Goal: Task Accomplishment & Management: Complete application form

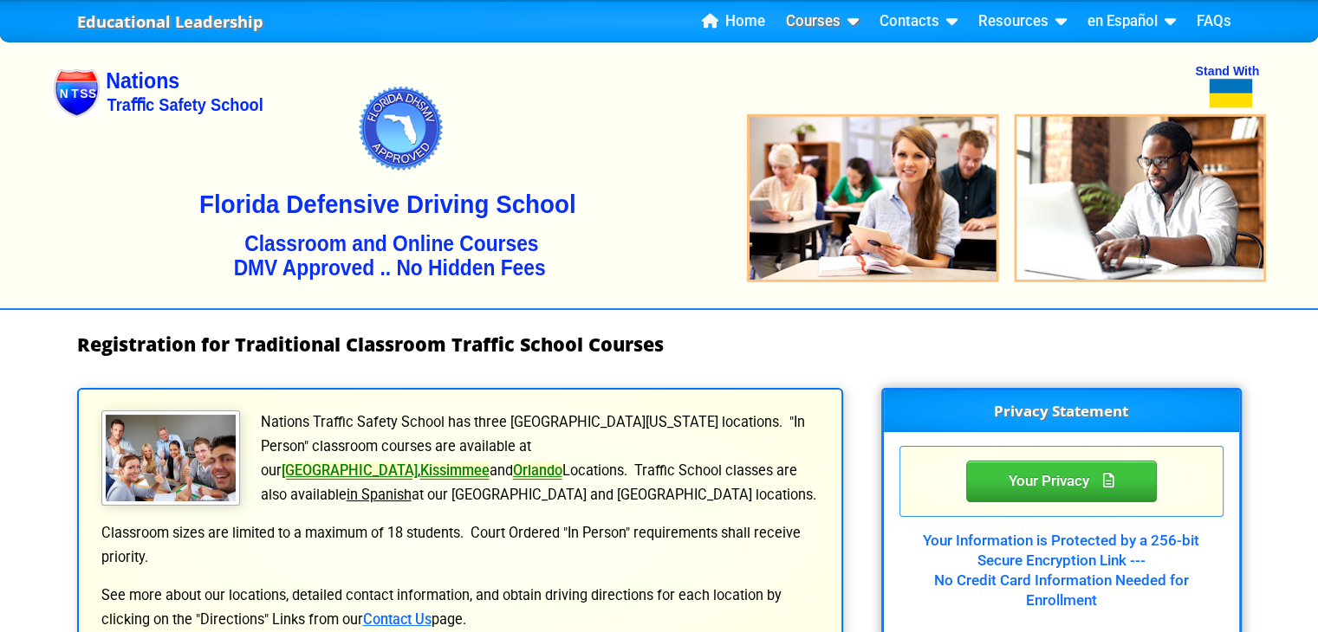
click at [835, 18] on link "Courses" at bounding box center [822, 22] width 87 height 26
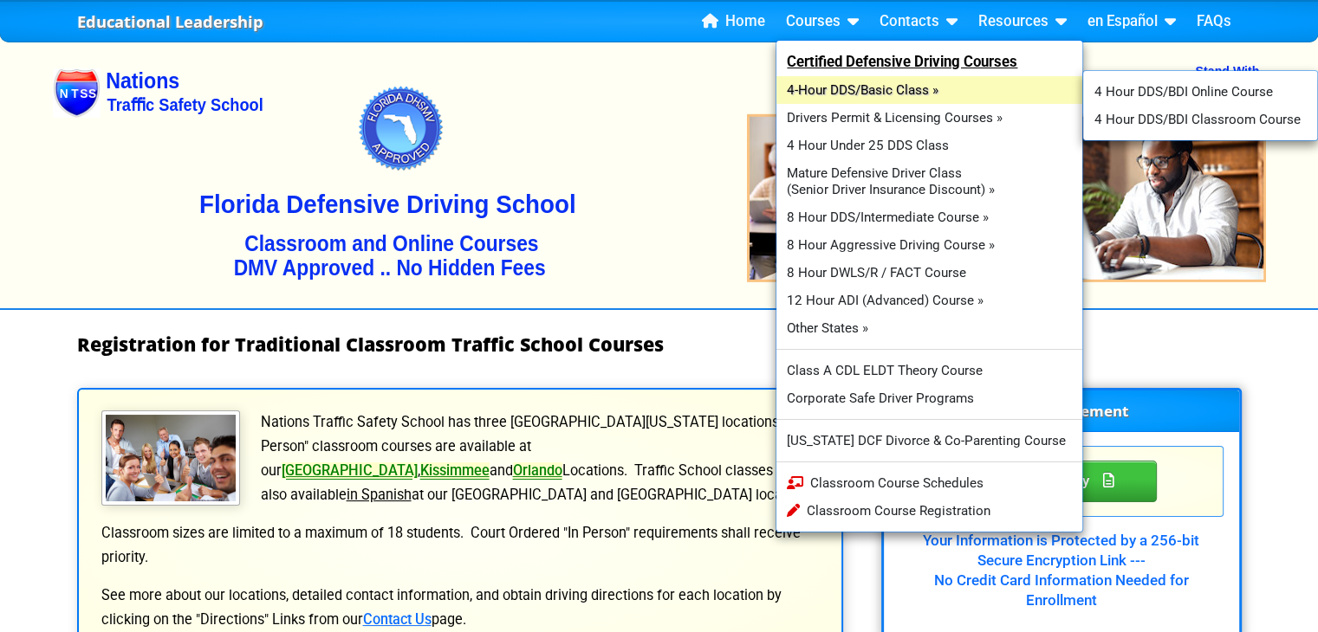
click at [832, 91] on link "4-Hour DDS/Basic Class »" at bounding box center [929, 90] width 307 height 28
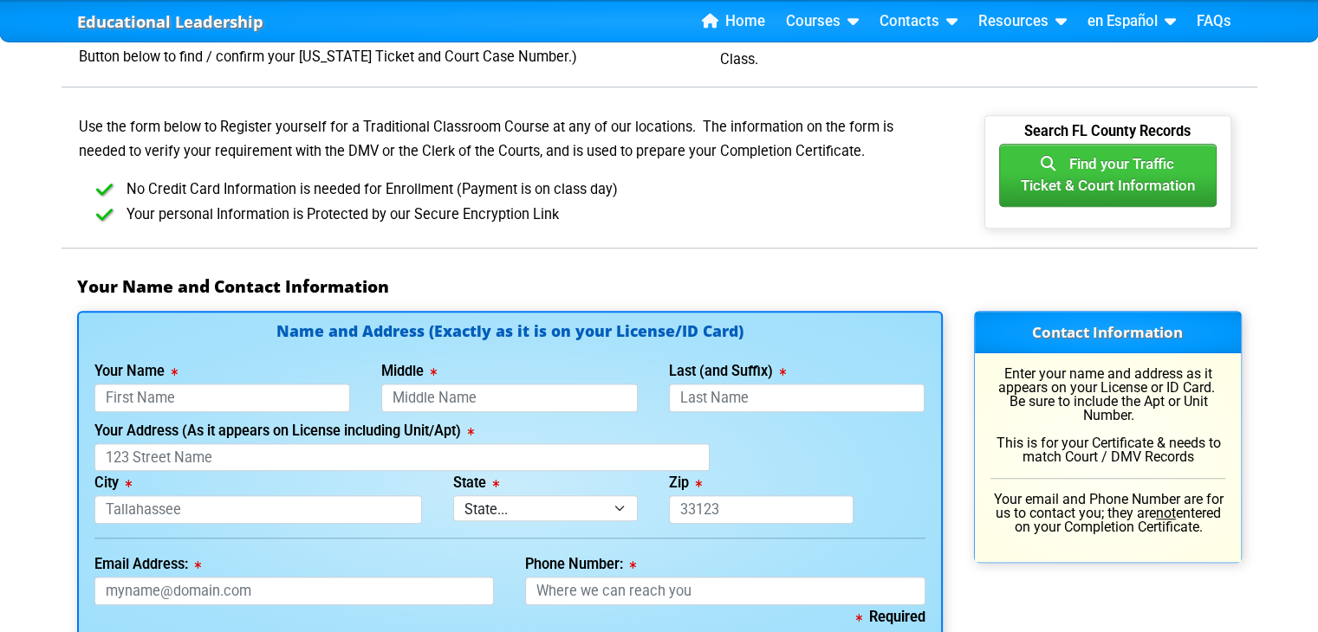
scroll to position [953, 0]
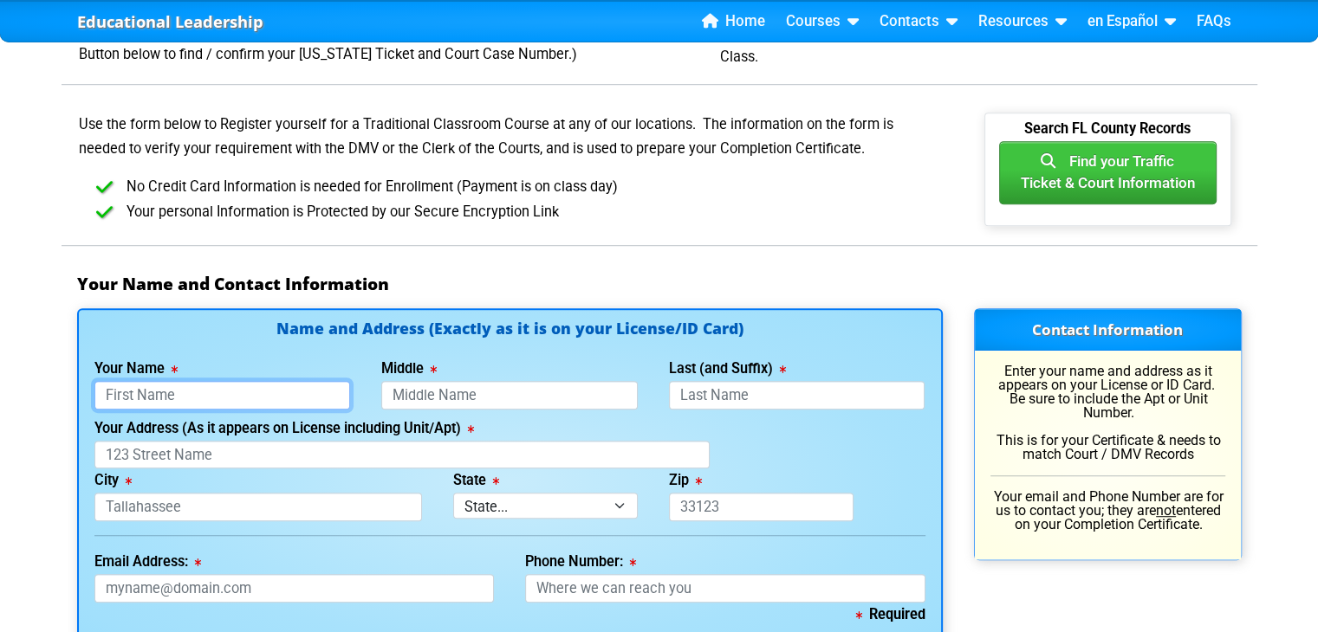
click at [285, 391] on input "Your Name" at bounding box center [222, 395] width 256 height 29
type input "j"
type input "[PERSON_NAME]"
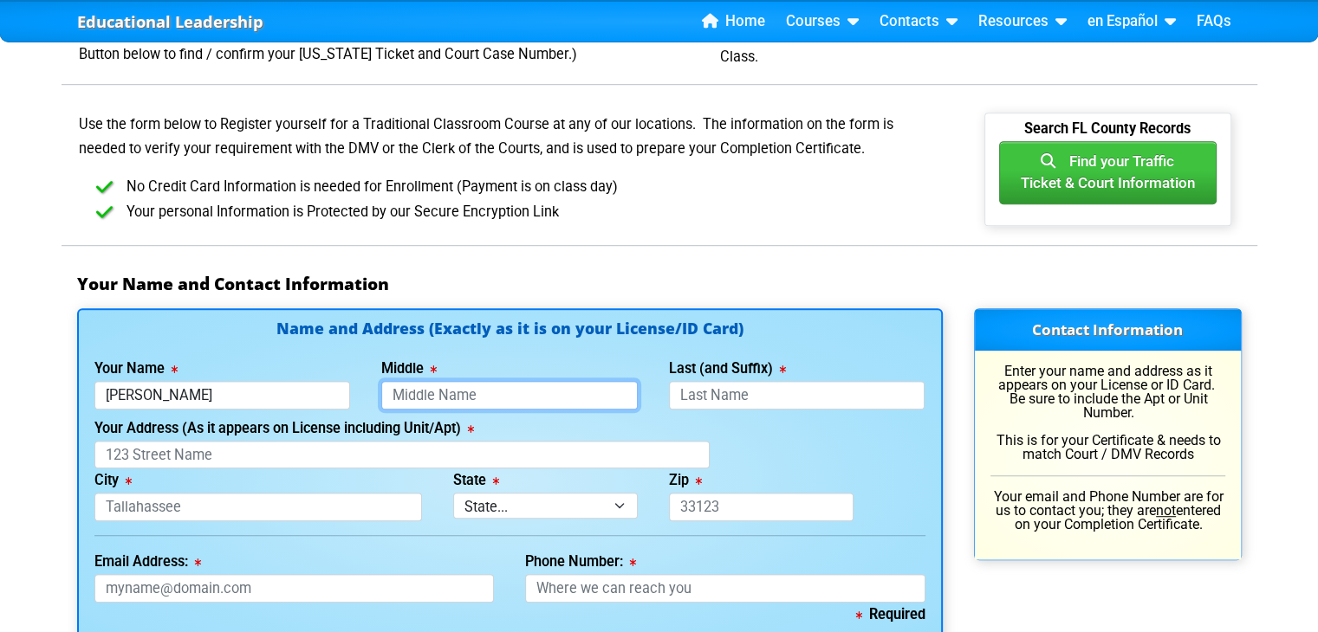
click at [456, 392] on input "Middle" at bounding box center [509, 395] width 256 height 29
type input "[PERSON_NAME]"
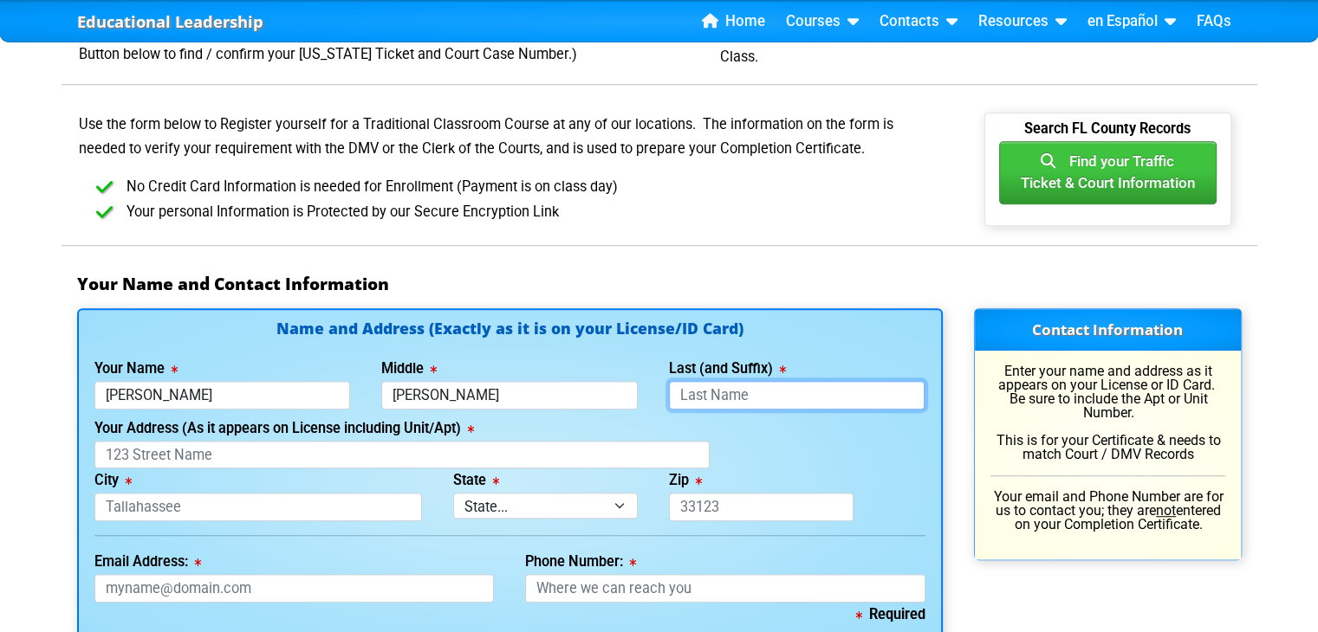
click at [792, 387] on input "Last (and Suffix)" at bounding box center [797, 395] width 256 height 29
type input "[PERSON_NAME]"
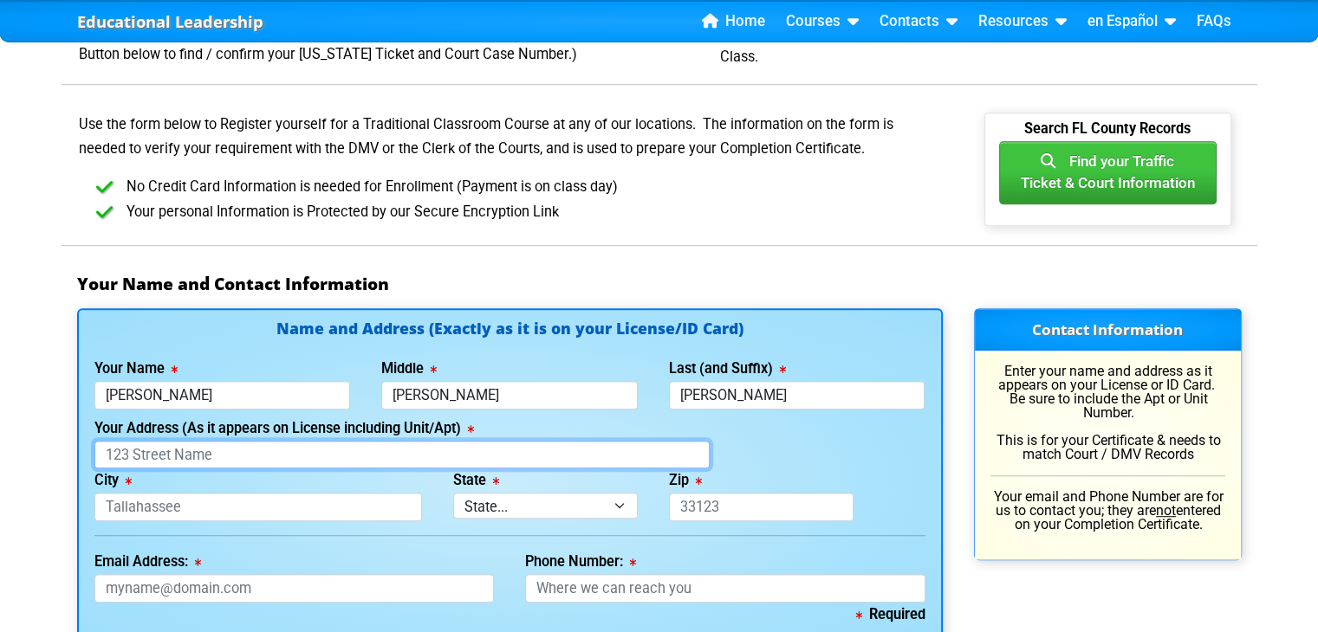
click at [134, 454] on input "Your Address (As it appears on License including Unit/Apt)" at bounding box center [401, 455] width 615 height 29
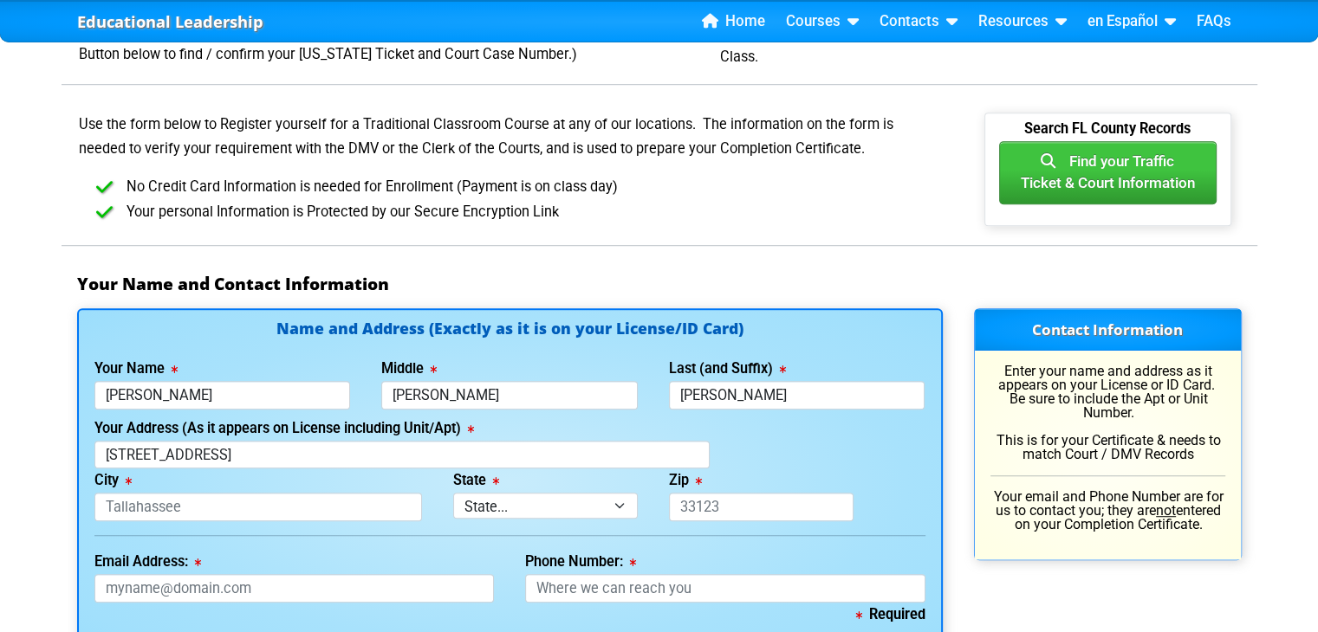
type input "[STREET_ADDRESS]"
type input "Riverview"
select select "{"fullName":"[US_STATE]","abbreviation":"FL","uniqueId":"1d559909-6cf0-4a4d-848…"
type input "33578"
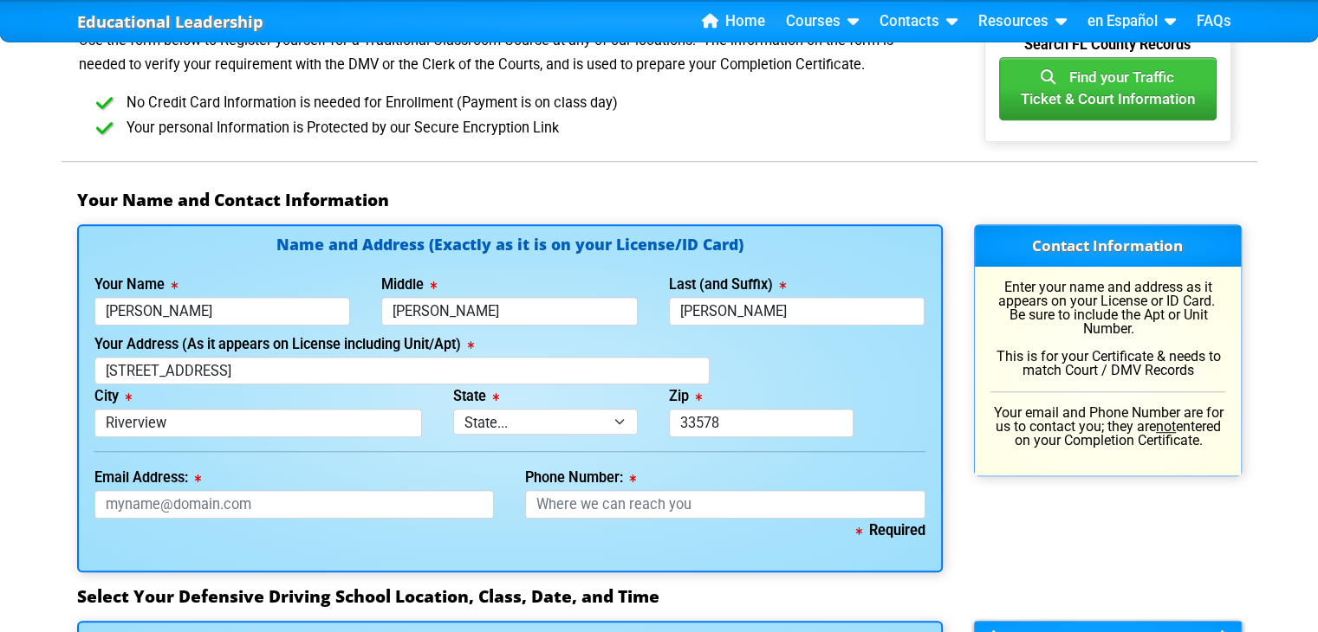
scroll to position [1039, 0]
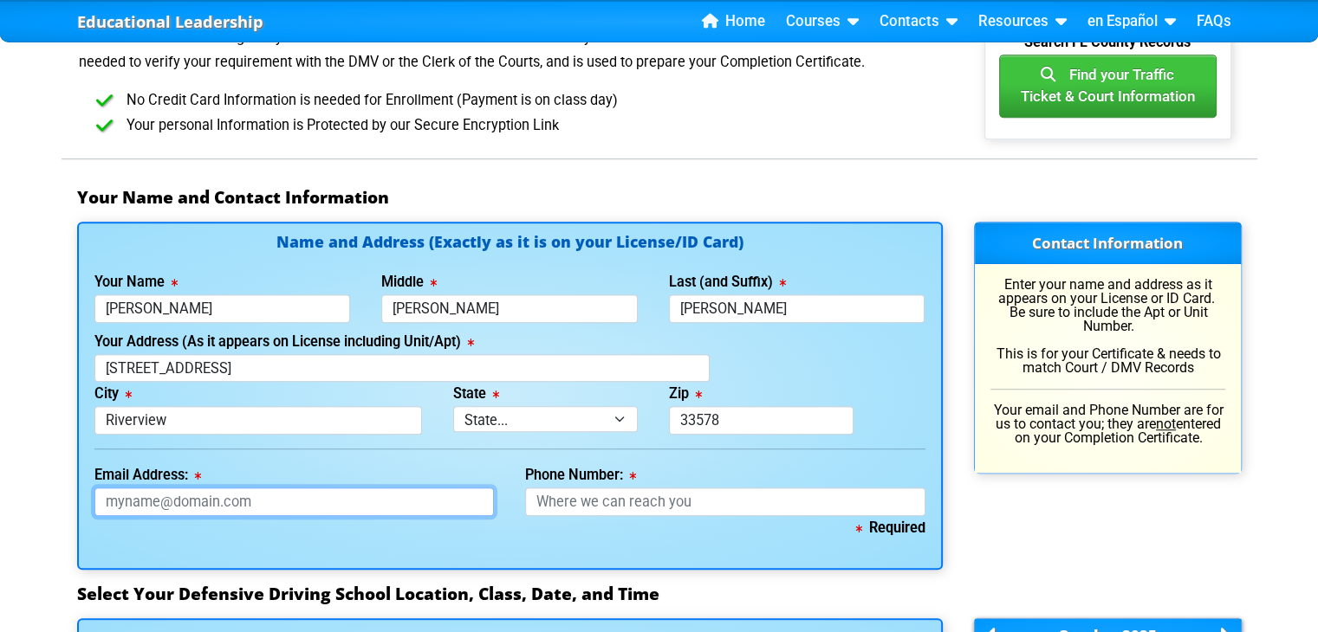
click at [383, 497] on input "Email Address:" at bounding box center [294, 502] width 400 height 29
type input "[EMAIL_ADDRESS][DOMAIN_NAME]"
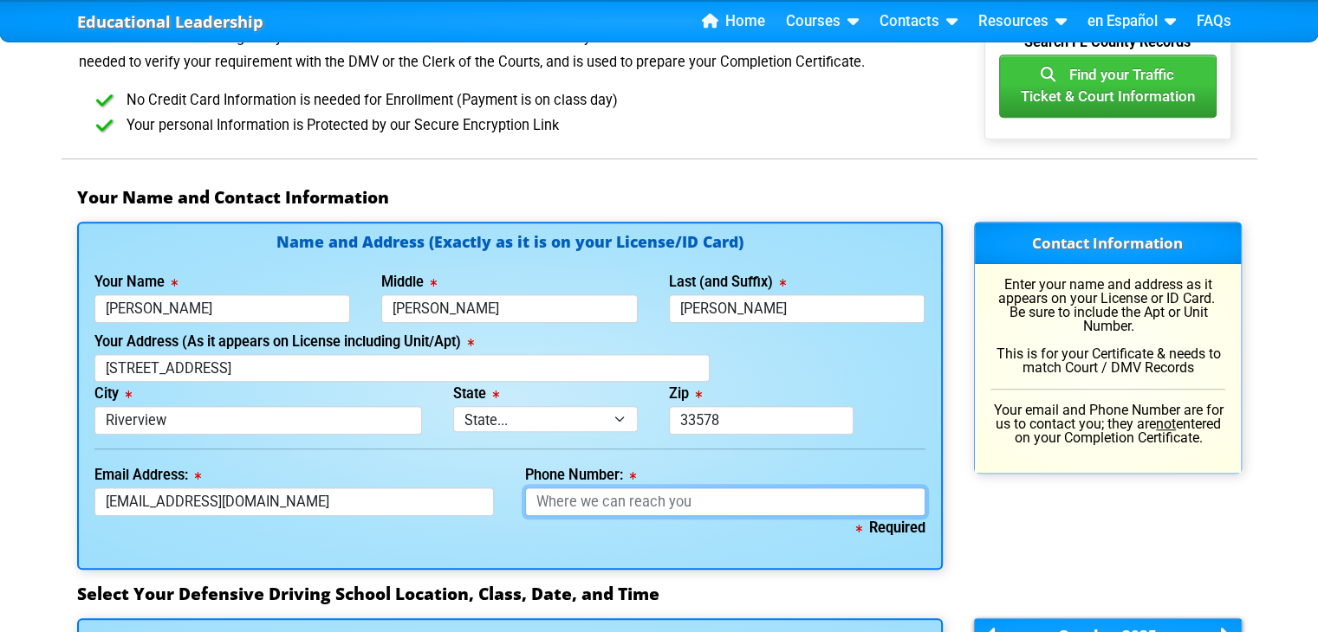
click at [564, 507] on input "Phone Number:" at bounding box center [725, 502] width 400 height 29
type input "[PHONE_NUMBER]"
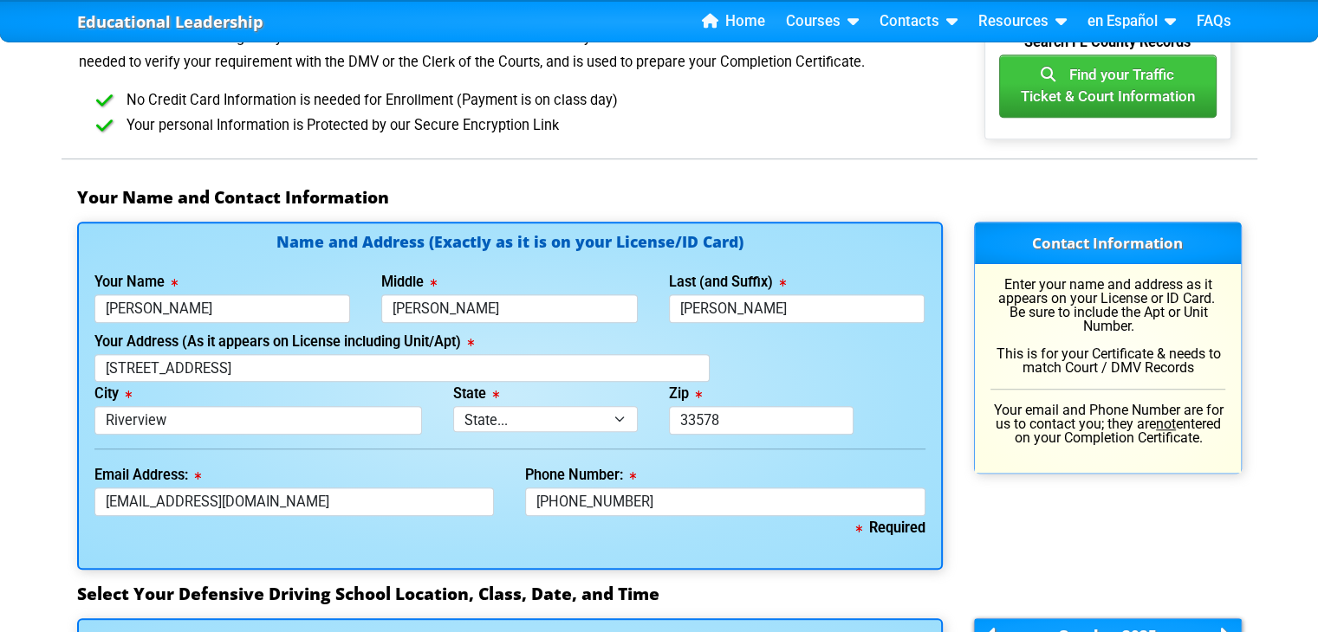
click at [1053, 521] on div "Contact Information Enter your name and address as it appears on your License o…" at bounding box center [1107, 395] width 299 height 347
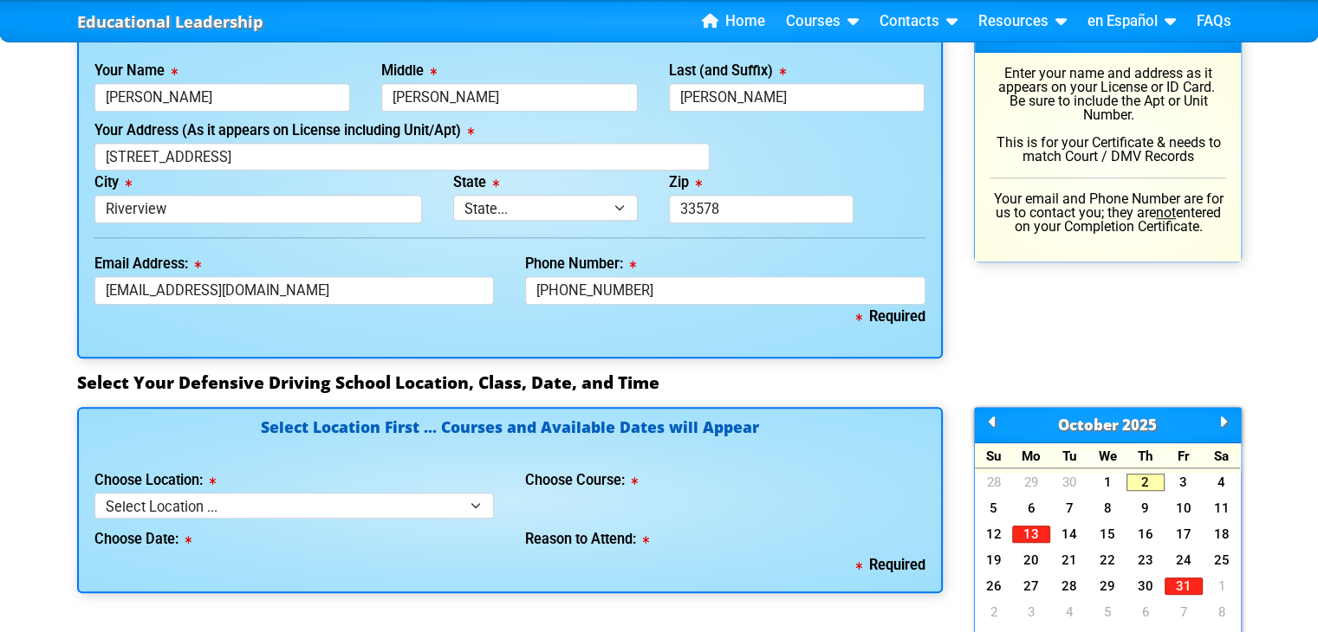
scroll to position [1299, 0]
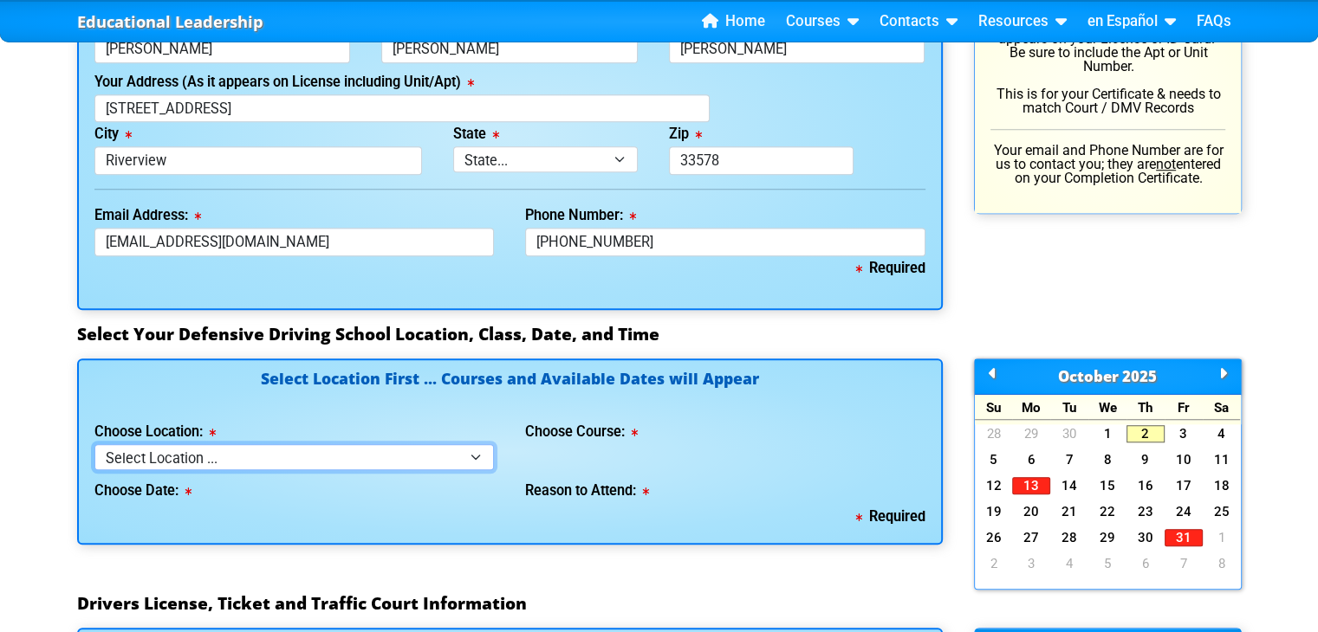
click at [297, 454] on select "Select Location ... Tampa Orlando Kissimmee [GEOGRAPHIC_DATA] - en español [GEO…" at bounding box center [294, 456] width 400 height 25
select select "2"
click at [94, 444] on select "Select Location ... Tampa Orlando Kissimmee [GEOGRAPHIC_DATA] - en español [GEO…" at bounding box center [294, 456] width 400 height 25
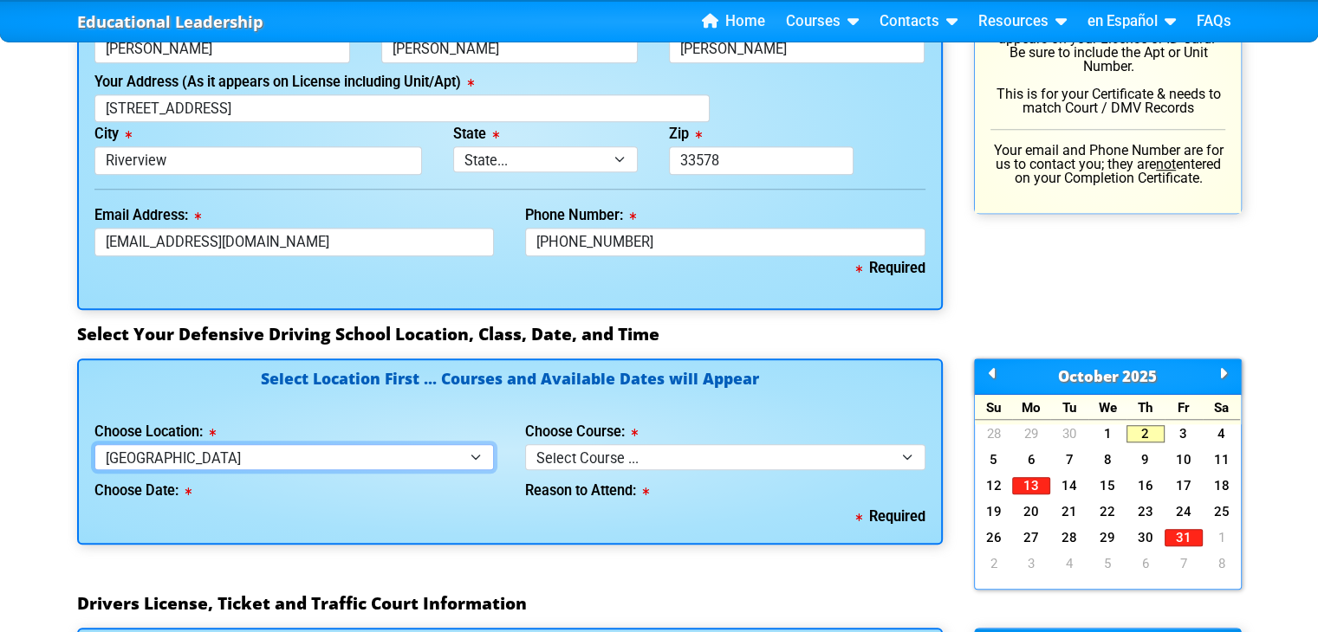
click at [448, 450] on select "Select Location ... Tampa Orlando Kissimmee [GEOGRAPHIC_DATA] - en español [GEO…" at bounding box center [294, 456] width 400 height 25
click at [771, 307] on div "Name and Address (Exactly as it is on your License/ID Card) Your Name [PERSON_N…" at bounding box center [659, 139] width 1195 height 354
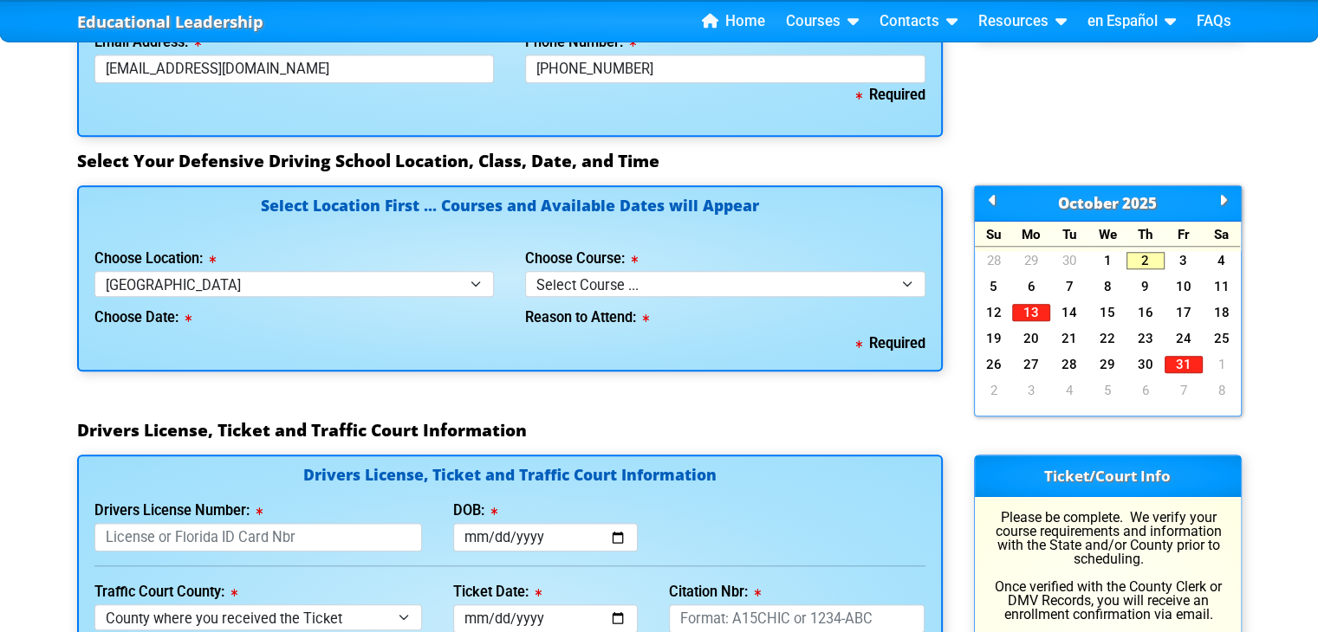
scroll to position [1473, 0]
click at [674, 275] on select "Select Course ... 4 Hour BDI Class (Basic Course & TCAC) 4 Hour Under 25 Class …" at bounding box center [725, 283] width 400 height 25
click at [676, 278] on select "Select Course ... 4 Hour BDI Class (Basic Course & TCAC) 4 Hour Under 25 Class …" at bounding box center [725, 283] width 400 height 25
select select "1"
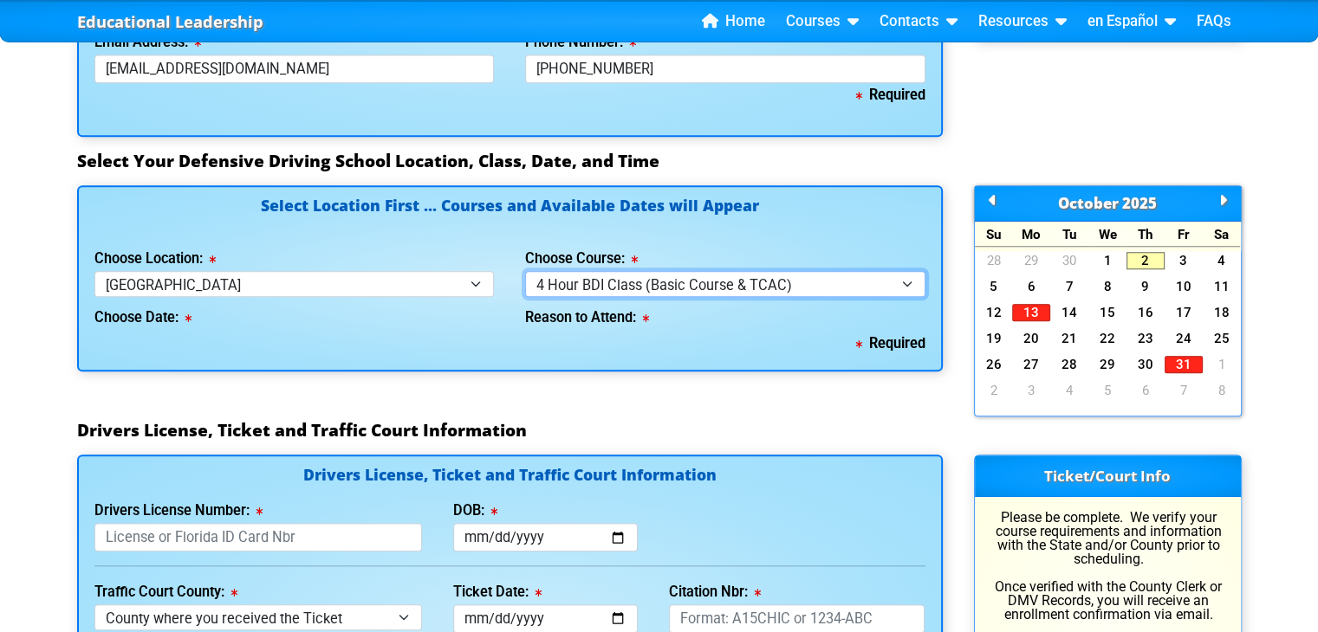
click at [525, 271] on select "Select Course ... 4 Hour BDI Class (Basic Course & TCAC) 4 Hour Under 25 Class …" at bounding box center [725, 283] width 400 height 25
select select
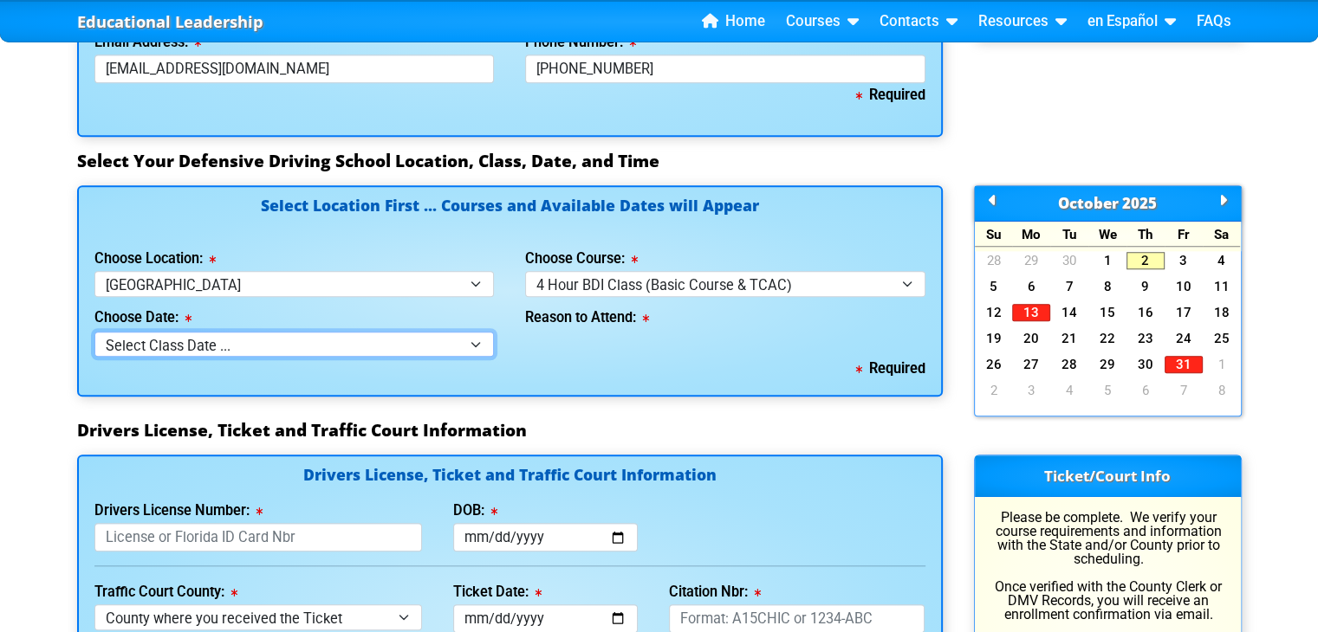
click at [477, 341] on select "Select Class Date ... [DATE] -- (Class Full) [DATE] -- ([DATE] from 9:30am-1:30…" at bounding box center [294, 344] width 400 height 25
click at [94, 332] on select "Select Class Date ... [DATE] -- (Class Full) [DATE] -- ([DATE] from 9:30am-1:30…" at bounding box center [294, 344] width 400 height 25
click at [630, 396] on div "Select Location First ... Courses and Available Dates will Appear Choose Locati…" at bounding box center [510, 302] width 897 height 235
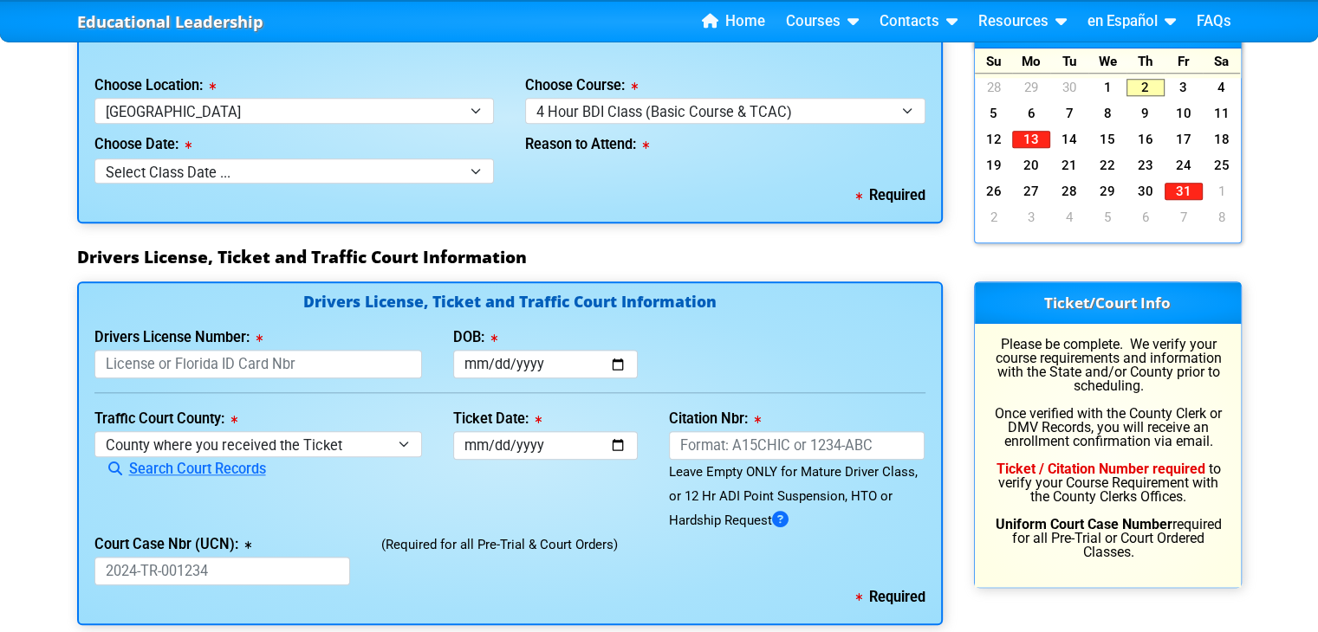
scroll to position [1646, 0]
click at [319, 361] on input "Drivers License Number:" at bounding box center [258, 364] width 328 height 29
type input "A1153427881710"
click at [605, 370] on input "DOB:" at bounding box center [545, 364] width 185 height 29
click at [605, 365] on input "DOB:" at bounding box center [545, 364] width 185 height 29
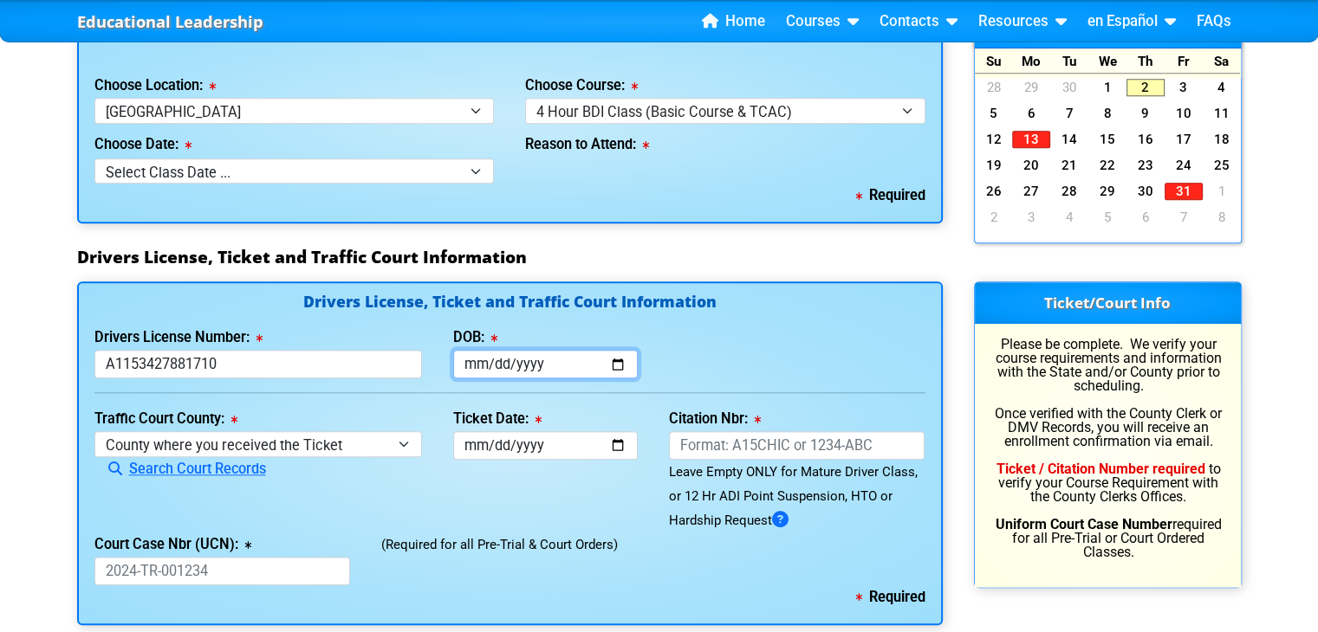
click at [617, 365] on input "DOB:" at bounding box center [545, 364] width 185 height 29
type input "[DATE]"
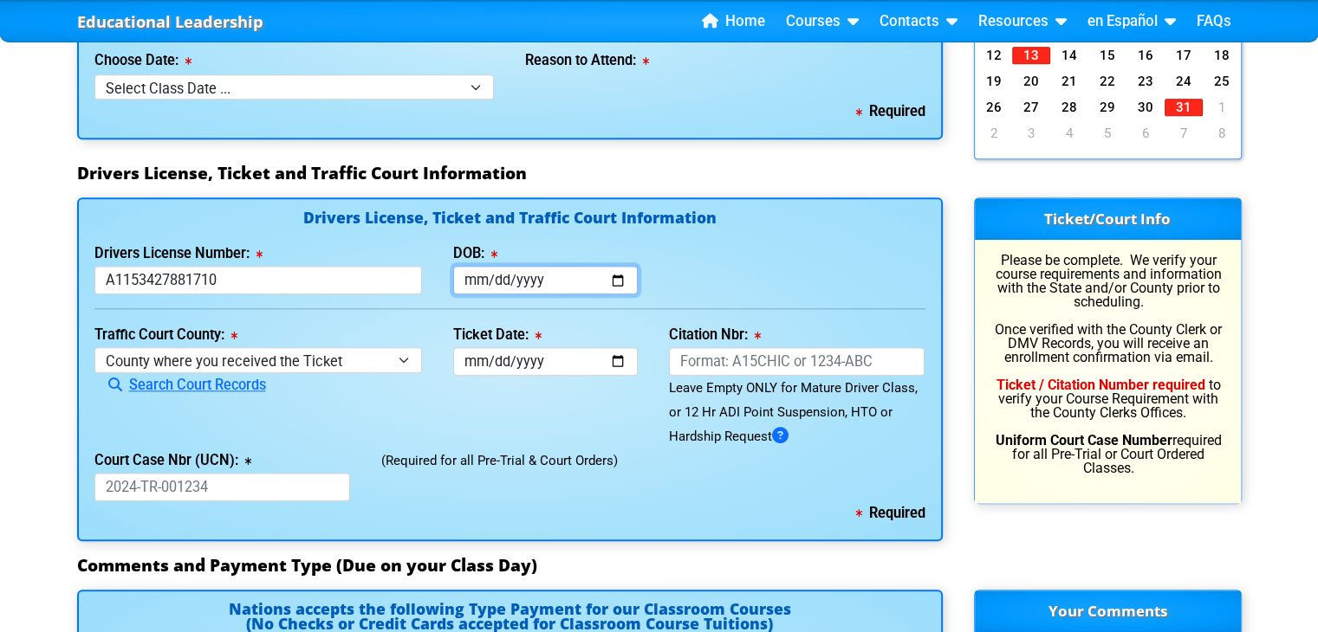
scroll to position [1732, 0]
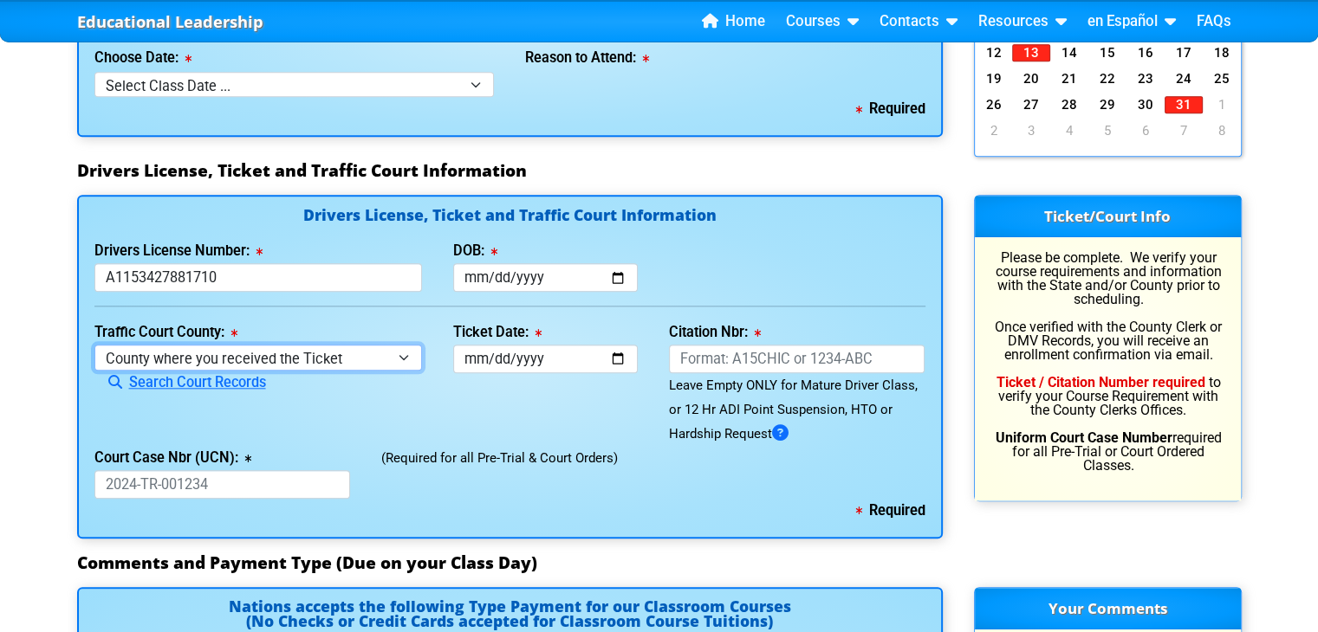
click at [405, 358] on select "County where you received the Ticket Out of State Out of State - [US_STATE] Out…" at bounding box center [258, 357] width 328 height 25
select select "{"countyName":"[GEOGRAPHIC_DATA]","state":"[US_STATE]","uniqueId":"8517cbb9-d23…"
click at [94, 345] on select "County where you received the Ticket Out of State Out of State - [US_STATE] Out…" at bounding box center [258, 357] width 328 height 25
click at [618, 397] on div "Ticket Date: This field is required" at bounding box center [545, 383] width 216 height 126
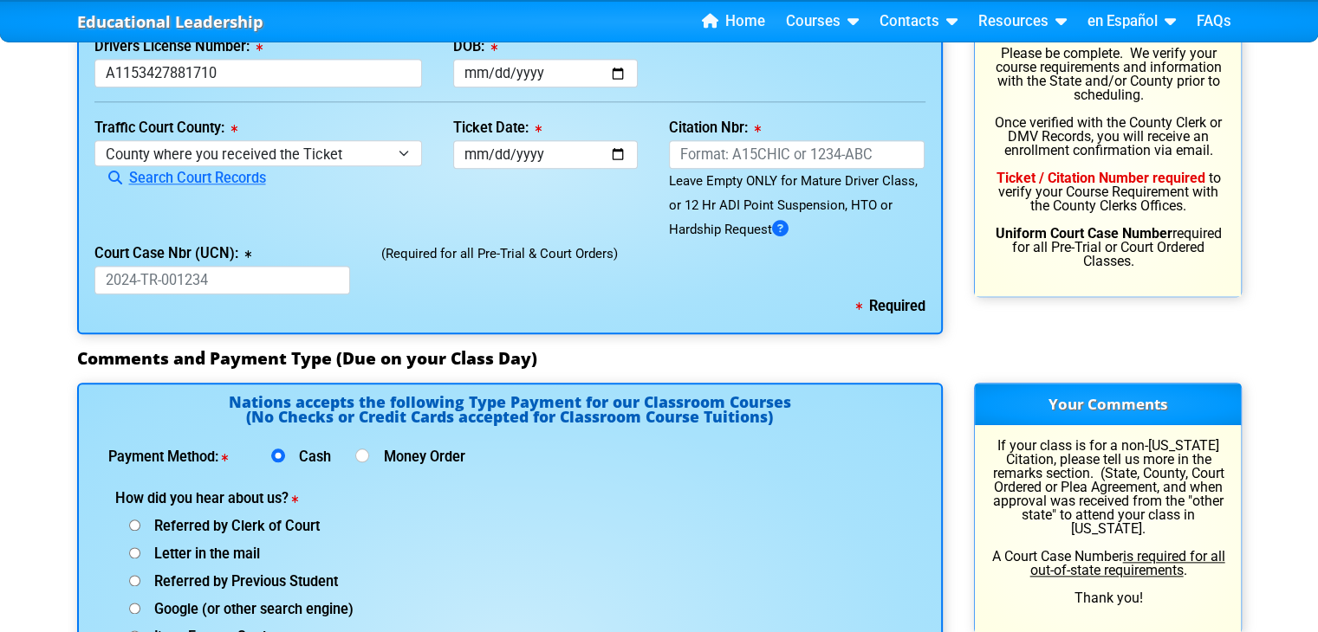
scroll to position [2079, 0]
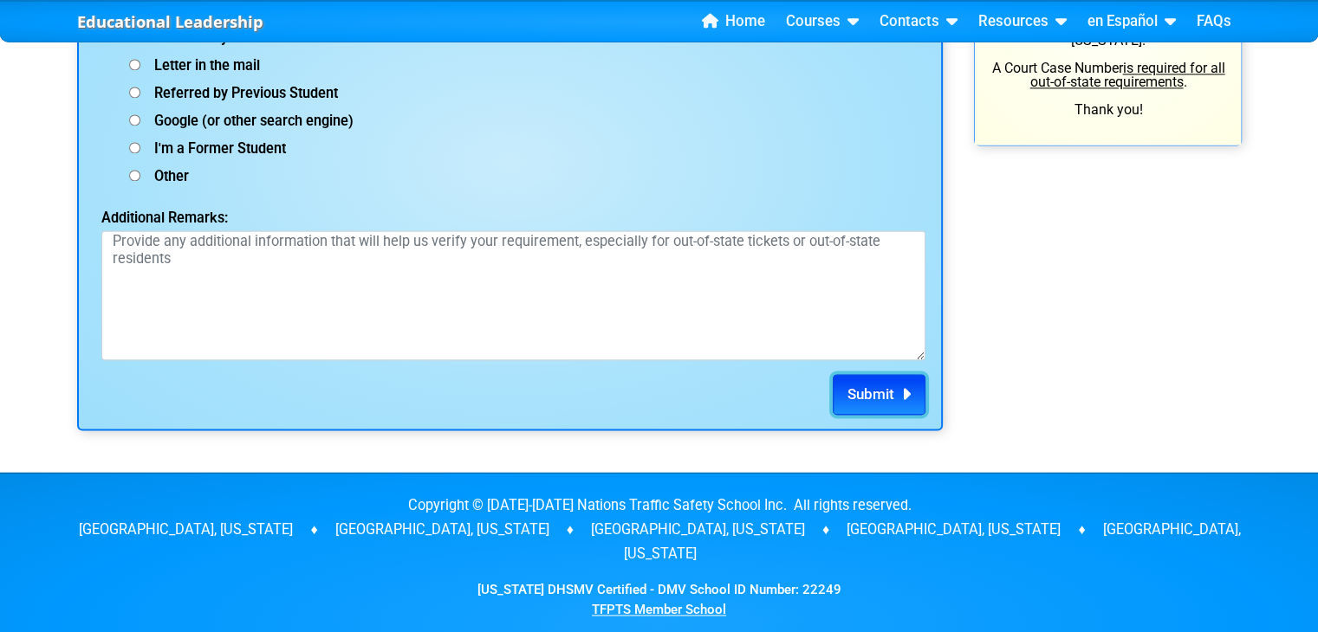
click at [910, 398] on button "Submit" at bounding box center [878, 395] width 93 height 42
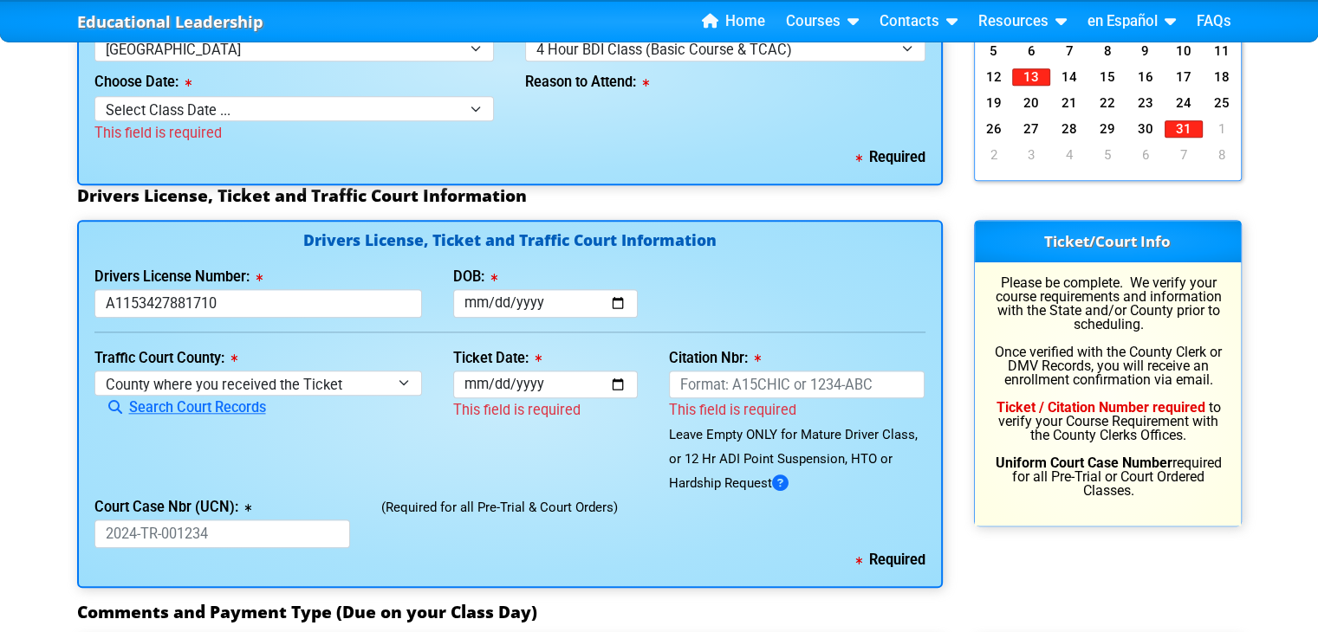
scroll to position [1757, 0]
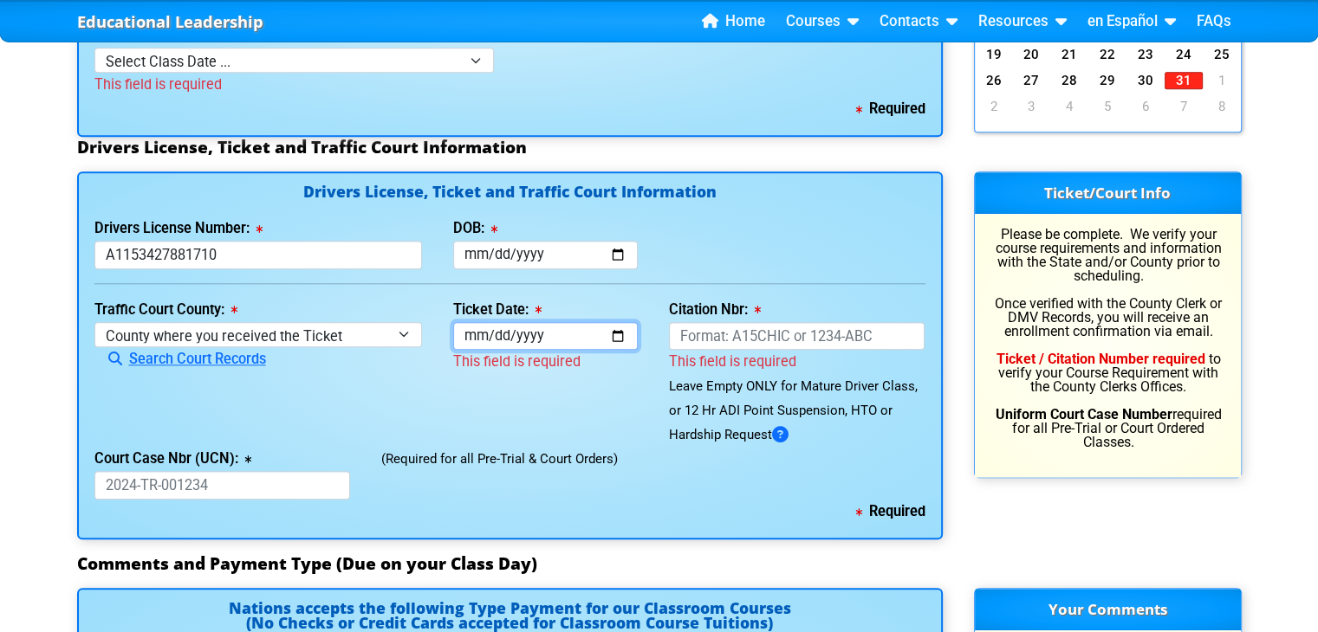
click at [624, 343] on input "Ticket Date:" at bounding box center [545, 336] width 185 height 29
drag, startPoint x: 715, startPoint y: 288, endPoint x: 732, endPoint y: 285, distance: 17.5
click at [717, 287] on div "Drivers License, Ticket and Traffic Court Information Drivers License Number: […" at bounding box center [509, 356] width 865 height 368
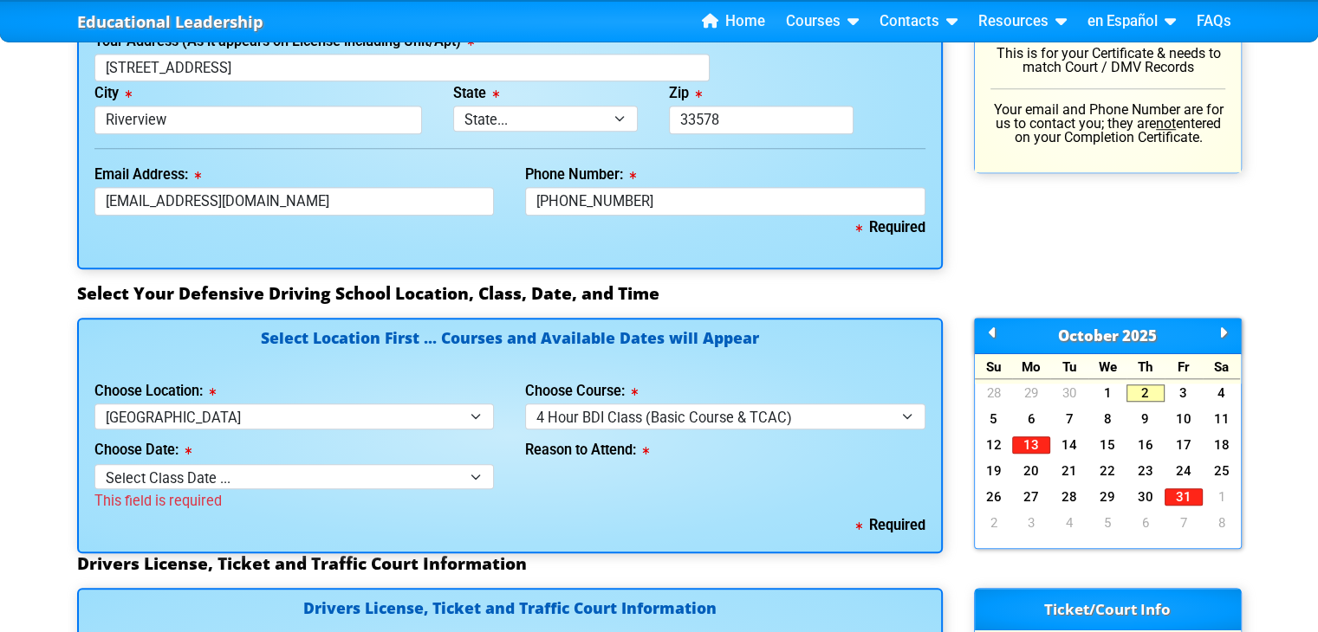
scroll to position [1324, 0]
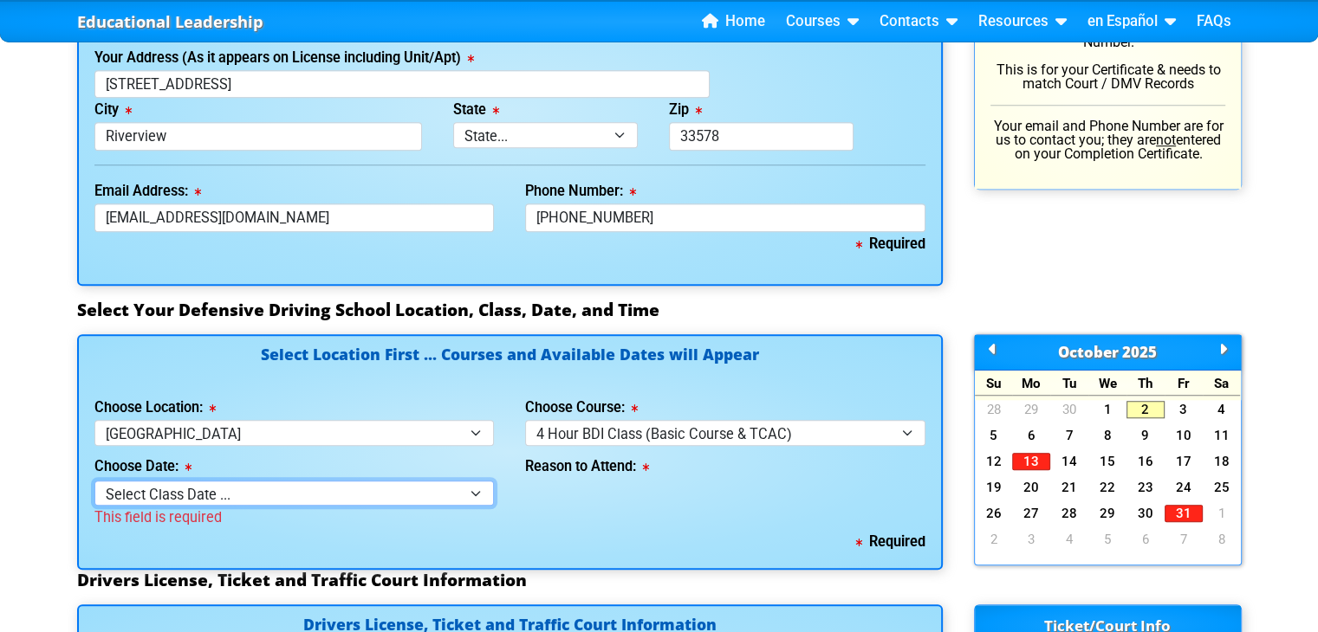
click at [420, 491] on select "Select Class Date ... [DATE] -- (Class Full) [DATE] -- ([DATE] from 9:30am-1:30…" at bounding box center [294, 493] width 400 height 25
click at [502, 383] on div "Select Location First ... Courses and Available Dates will Appear Choose Locati…" at bounding box center [509, 452] width 865 height 236
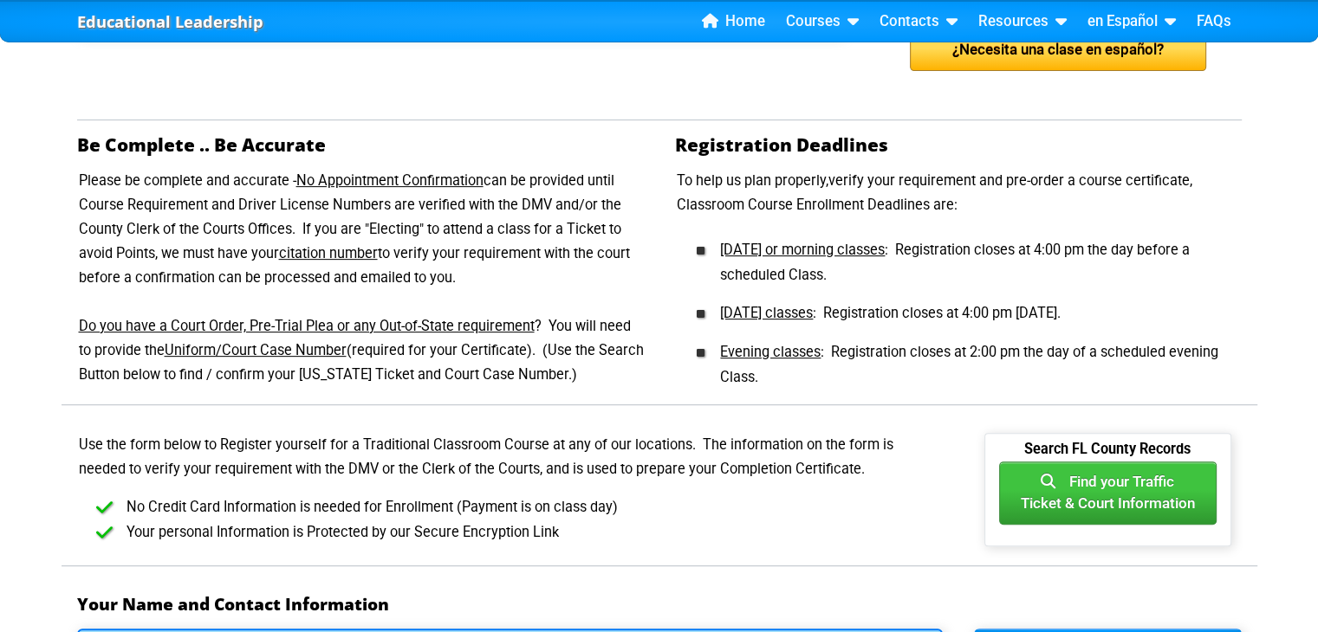
scroll to position [631, 0]
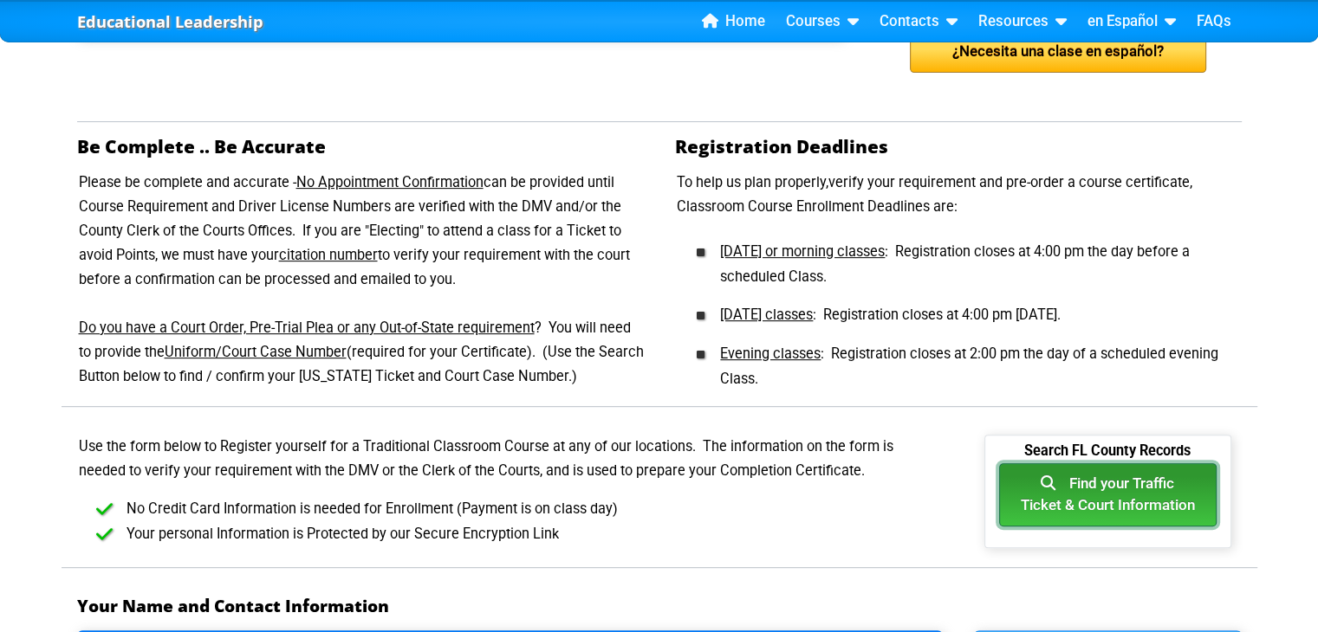
click at [1071, 479] on button "Find your Traffic Ticket & Court Information" at bounding box center [1107, 494] width 217 height 63
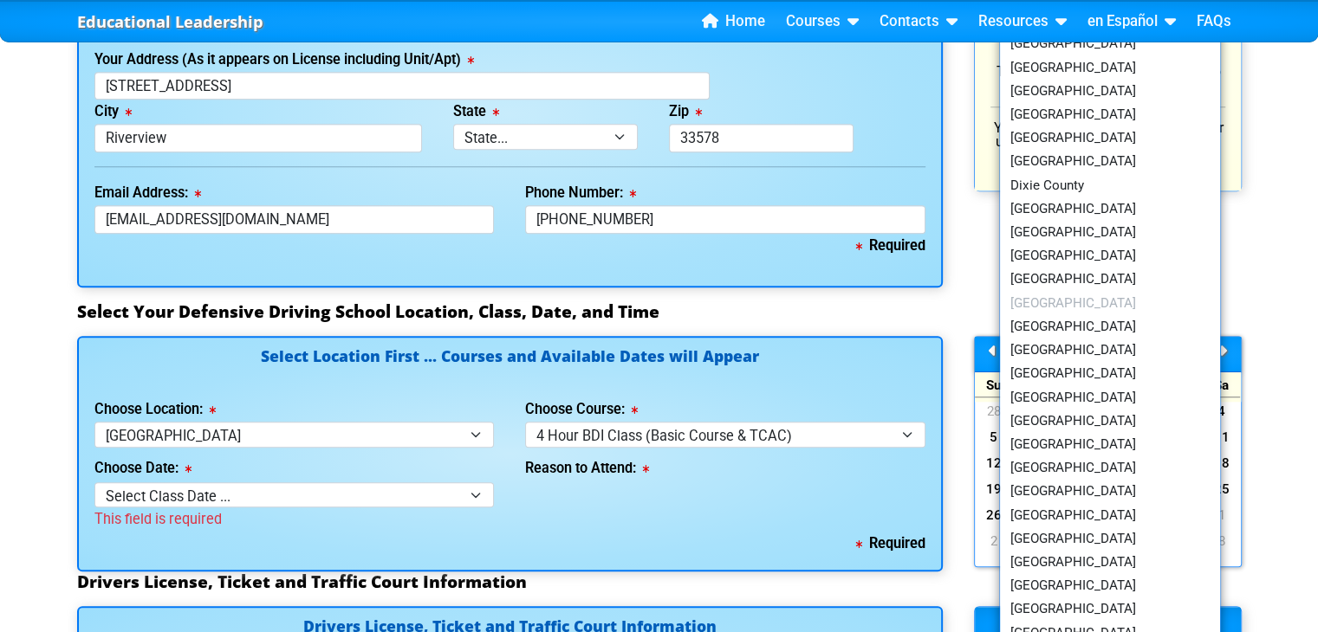
scroll to position [1324, 0]
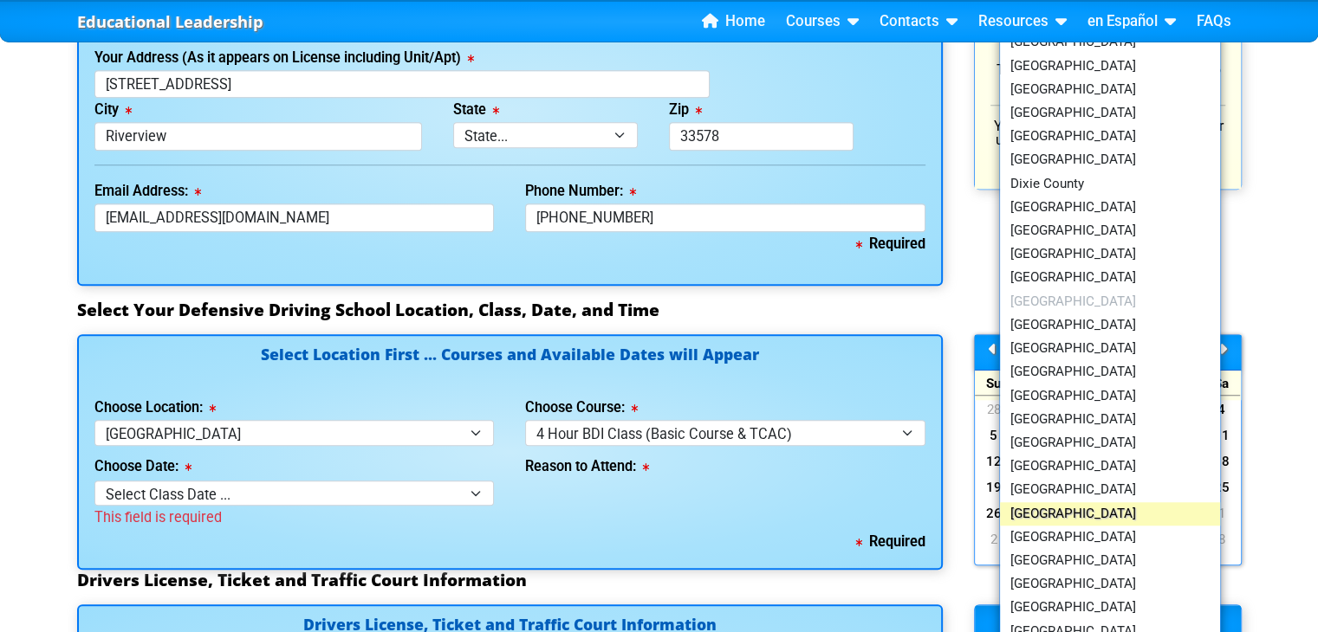
click at [1044, 510] on link "[GEOGRAPHIC_DATA]" at bounding box center [1110, 513] width 221 height 23
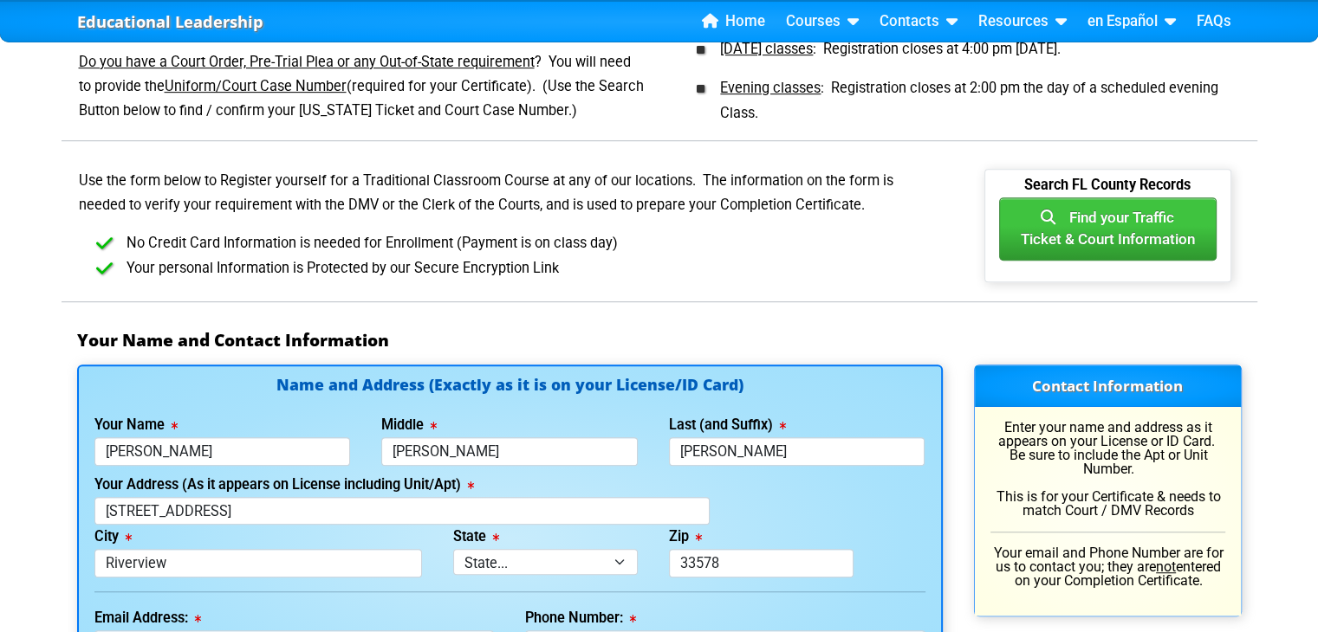
scroll to position [890, 0]
